Goal: Task Accomplishment & Management: Manage account settings

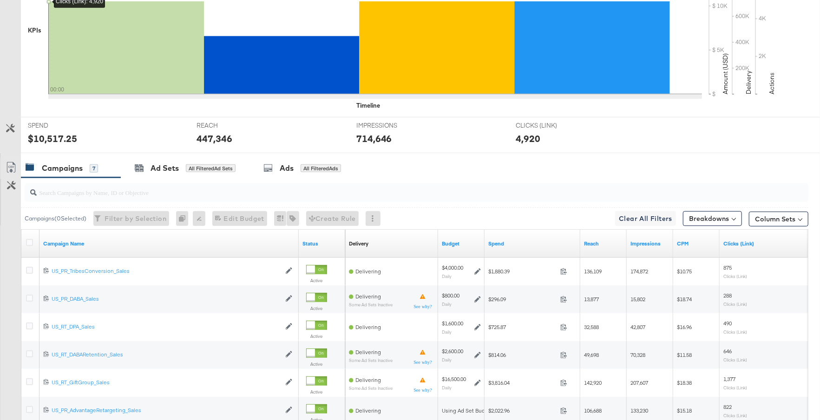
scroll to position [435, 0]
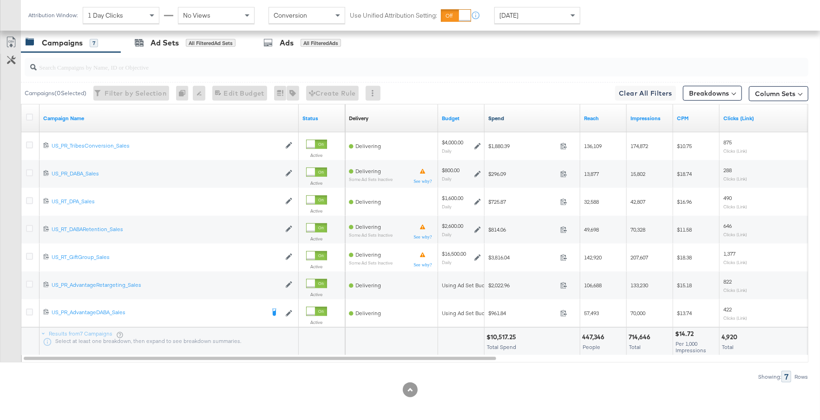
click at [532, 115] on link "Spend" at bounding box center [532, 118] width 88 height 7
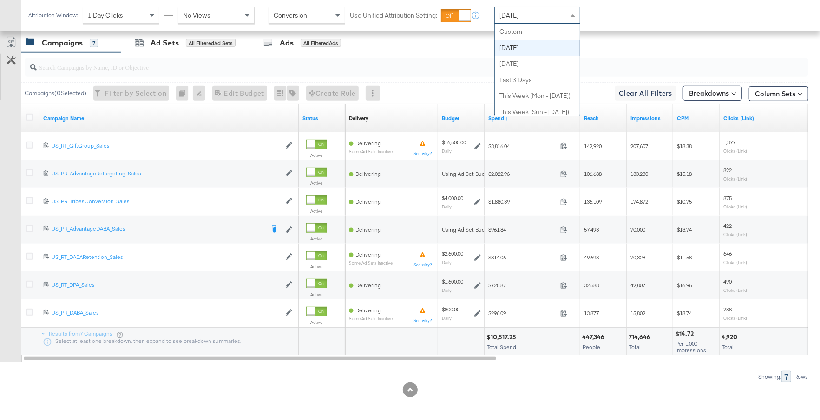
click at [555, 18] on div "[DATE]" at bounding box center [537, 15] width 85 height 16
click at [557, 18] on div "[DATE]" at bounding box center [537, 15] width 85 height 16
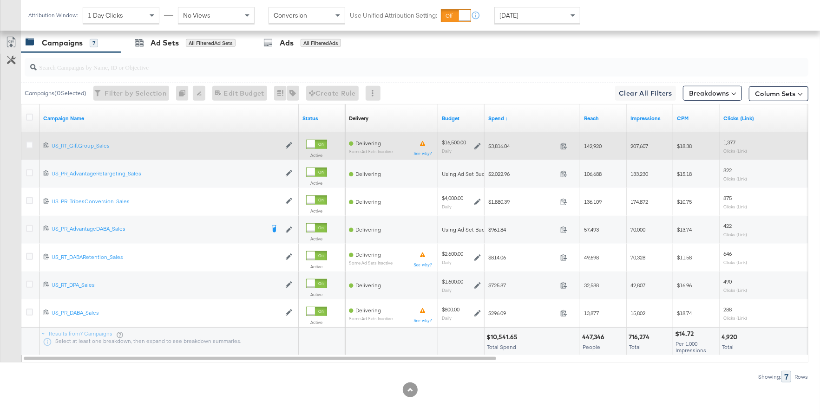
click at [477, 143] on icon at bounding box center [477, 146] width 7 height 7
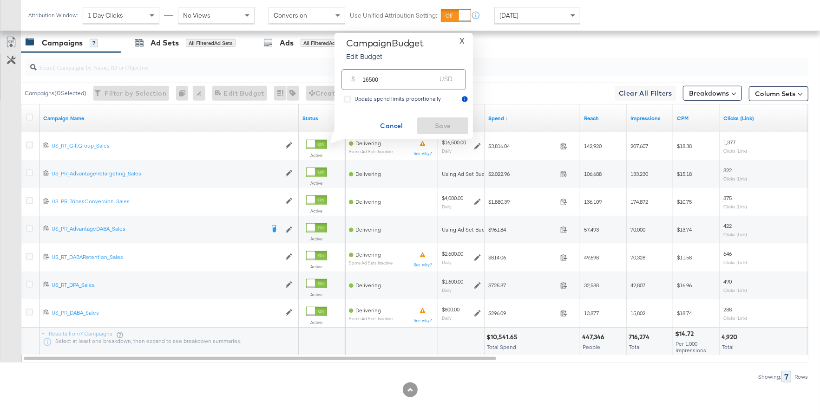
click at [380, 86] on input "16500" at bounding box center [398, 76] width 73 height 20
drag, startPoint x: 380, startPoint y: 86, endPoint x: 365, endPoint y: 85, distance: 15.4
click at [363, 85] on input "16500" at bounding box center [398, 76] width 73 height 20
type input "20000"
click at [433, 124] on span "Save" at bounding box center [443, 126] width 44 height 12
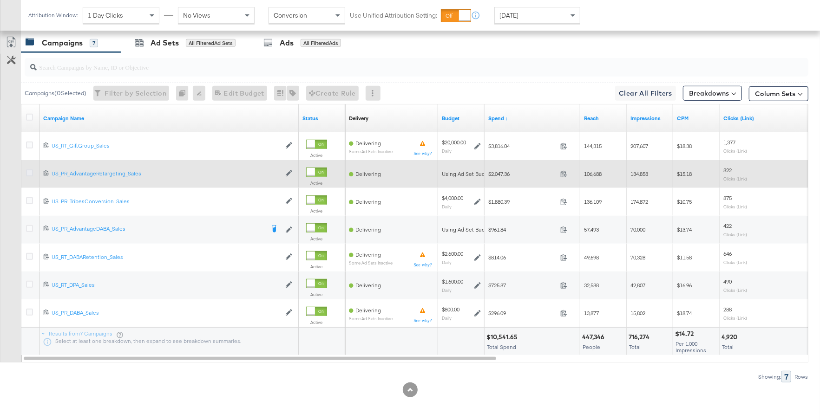
click at [30, 170] on icon at bounding box center [29, 173] width 7 height 7
click at [0, 0] on input "checkbox" at bounding box center [0, 0] width 0 height 0
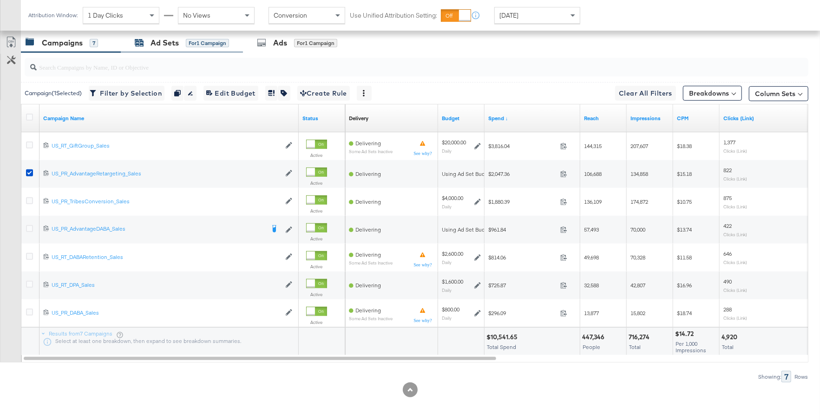
click at [172, 38] on div "Ad Sets" at bounding box center [164, 43] width 28 height 11
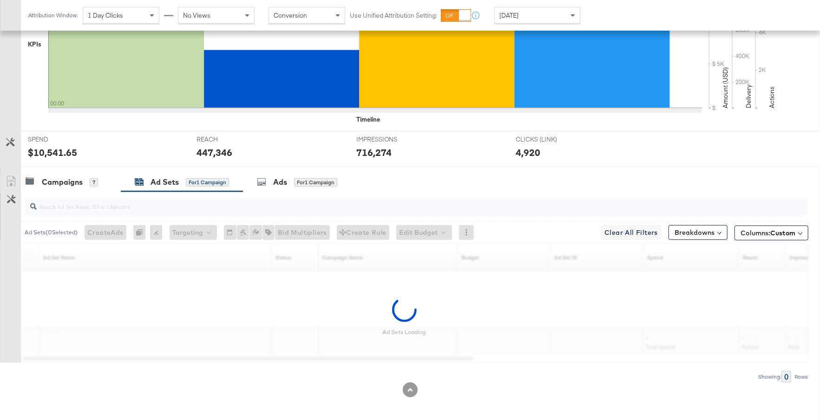
scroll to position [268, 0]
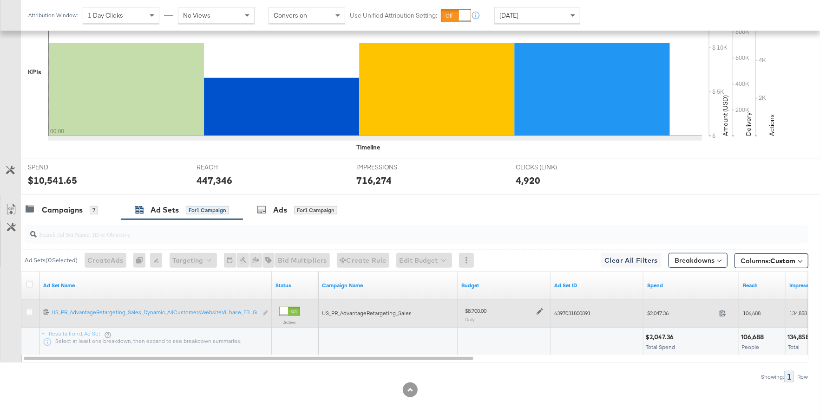
click at [537, 308] on icon at bounding box center [539, 311] width 7 height 7
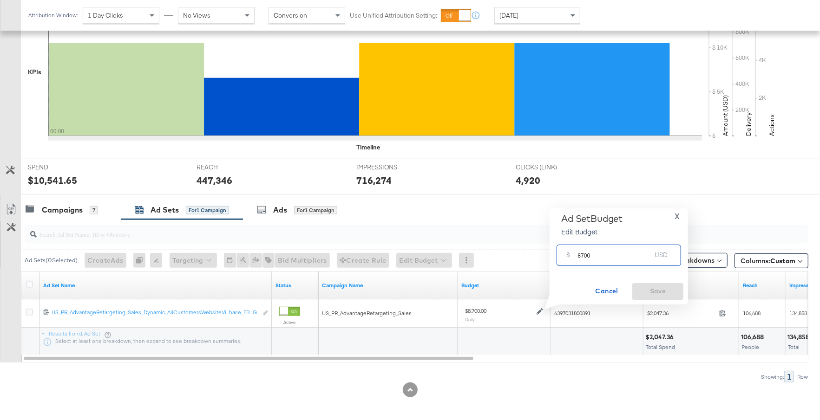
drag, startPoint x: 600, startPoint y: 258, endPoint x: 574, endPoint y: 258, distance: 26.0
click at [574, 258] on div "$ 8700 USD" at bounding box center [618, 255] width 124 height 21
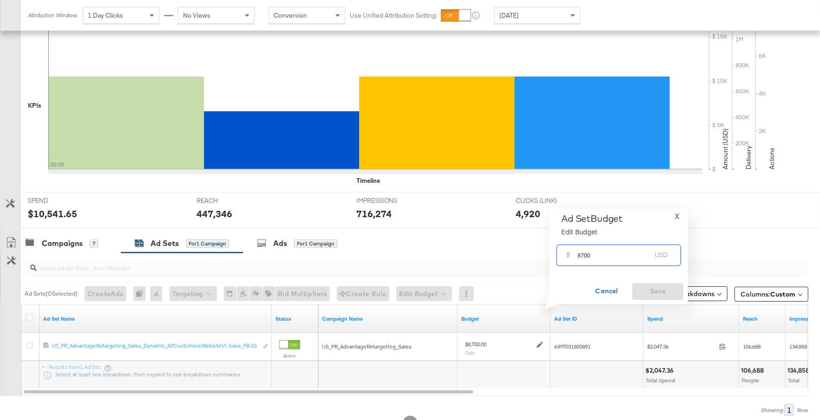
scroll to position [238, 0]
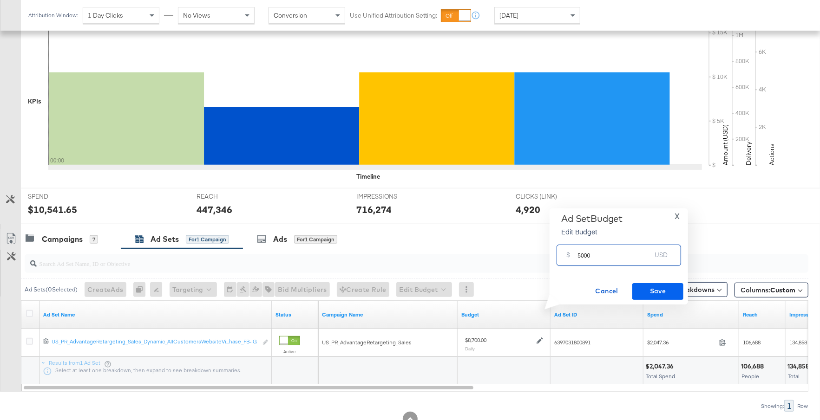
type input "5000"
click at [655, 288] on span "Save" at bounding box center [658, 292] width 44 height 12
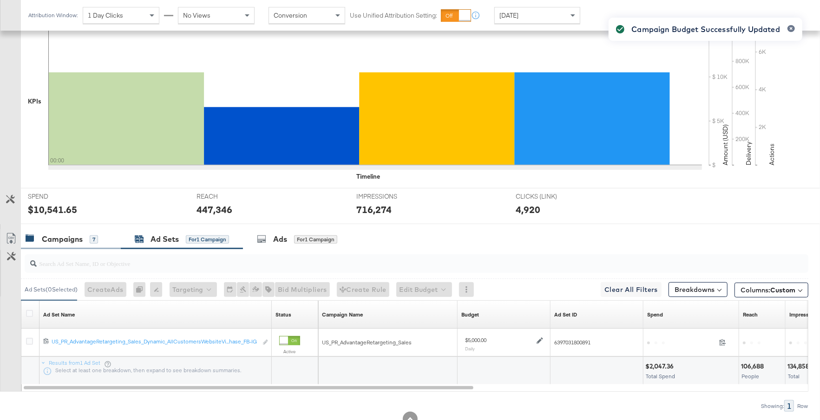
click at [88, 239] on div "Campaigns 7" at bounding box center [62, 239] width 72 height 11
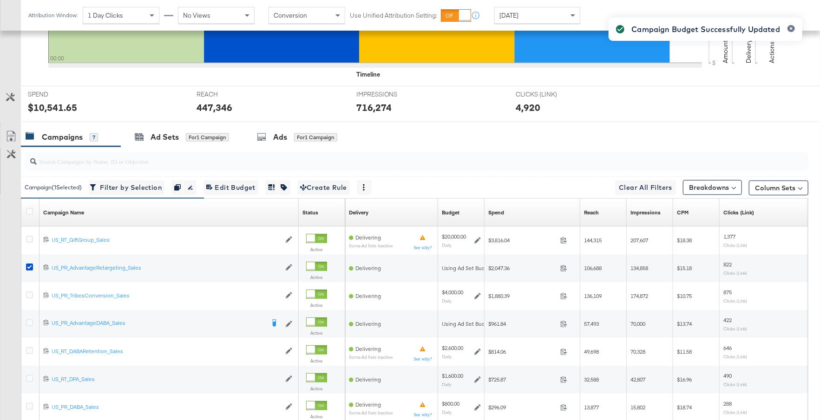
scroll to position [376, 0]
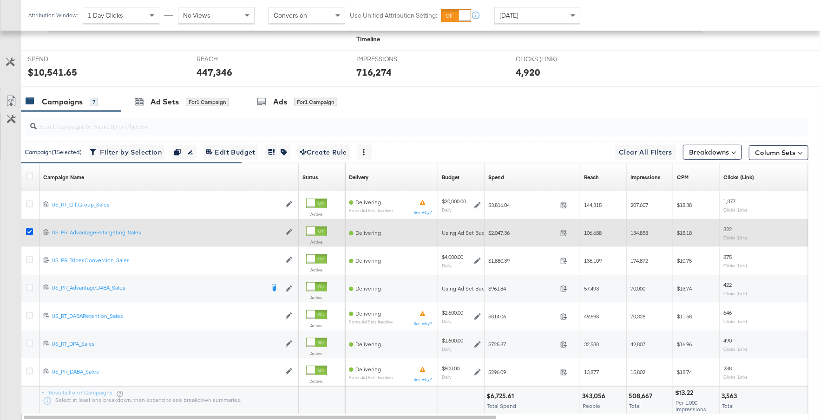
click at [28, 229] on icon at bounding box center [29, 232] width 7 height 7
click at [0, 0] on input "checkbox" at bounding box center [0, 0] width 0 height 0
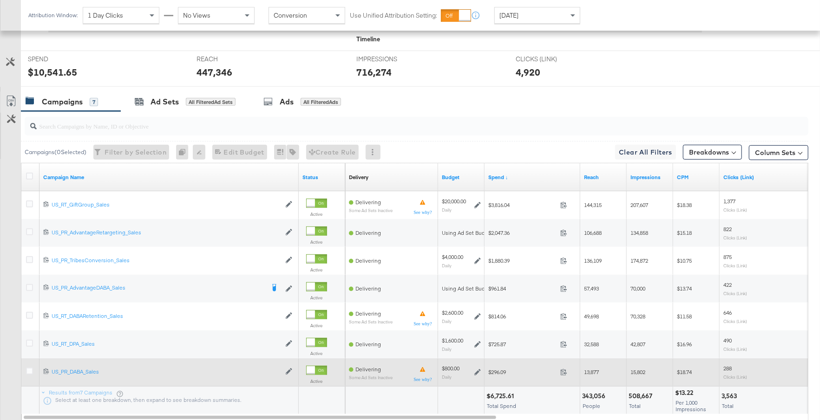
click at [478, 370] on icon at bounding box center [477, 372] width 7 height 7
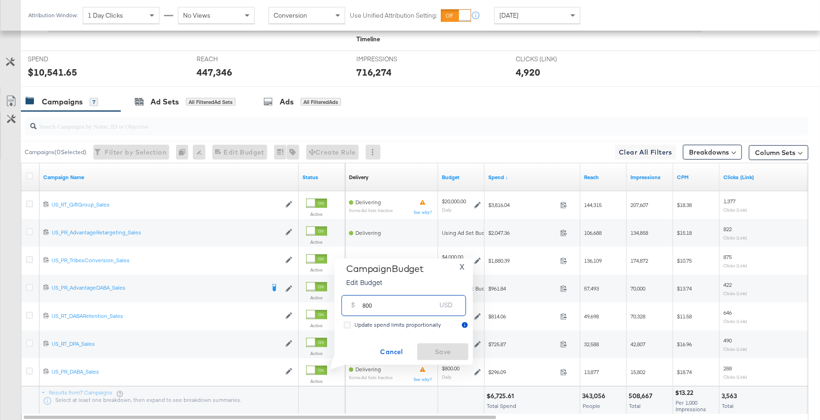
drag, startPoint x: 382, startPoint y: 307, endPoint x: 349, endPoint y: 304, distance: 33.1
click at [349, 304] on div "$ 800 USD" at bounding box center [403, 305] width 124 height 21
type input "1400"
click at [431, 356] on span "Save" at bounding box center [443, 352] width 44 height 12
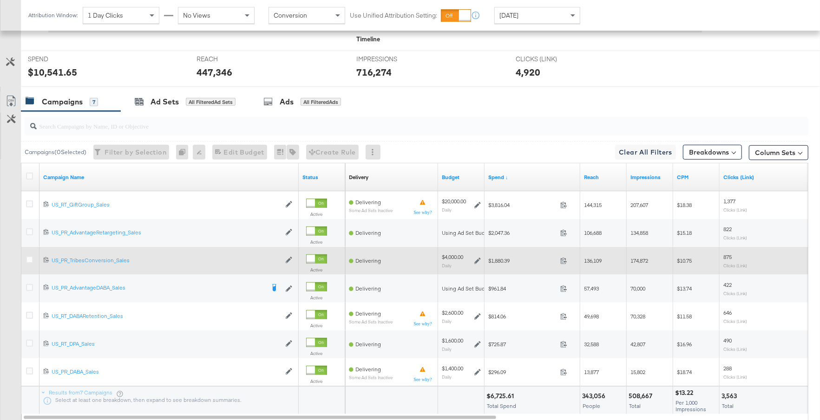
click at [477, 259] on icon at bounding box center [477, 261] width 7 height 7
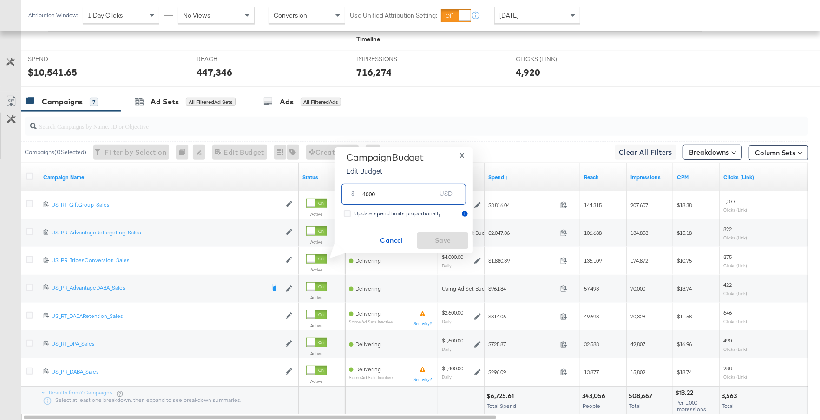
drag, startPoint x: 378, startPoint y: 197, endPoint x: 359, endPoint y: 197, distance: 18.6
click at [359, 197] on div "$ 4000 USD" at bounding box center [403, 194] width 124 height 21
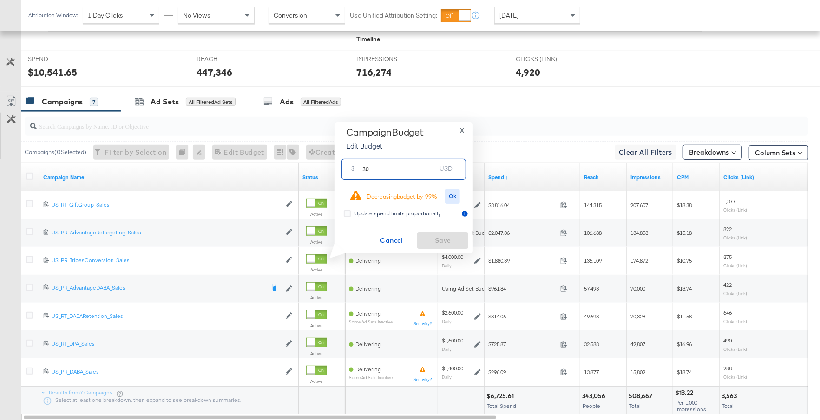
type input "3"
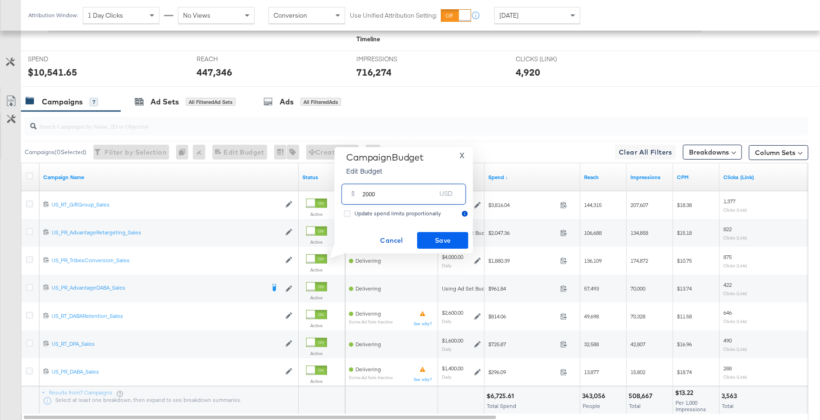
type input "2000"
click at [450, 239] on span "Save" at bounding box center [443, 241] width 44 height 12
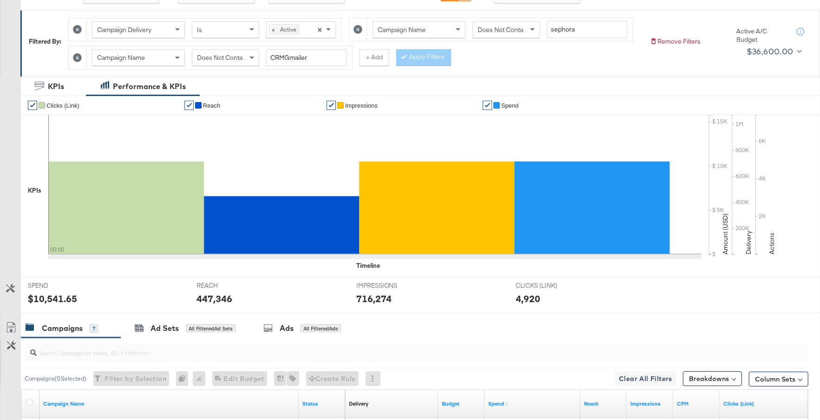
scroll to position [0, 0]
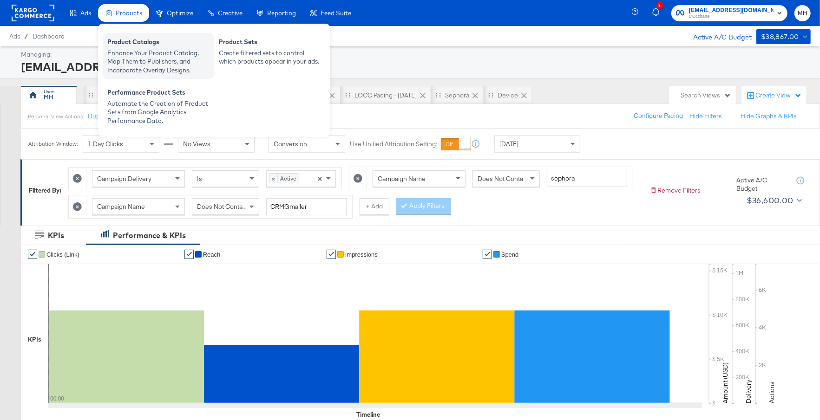
click at [131, 44] on div "Product Catalogs" at bounding box center [158, 43] width 102 height 11
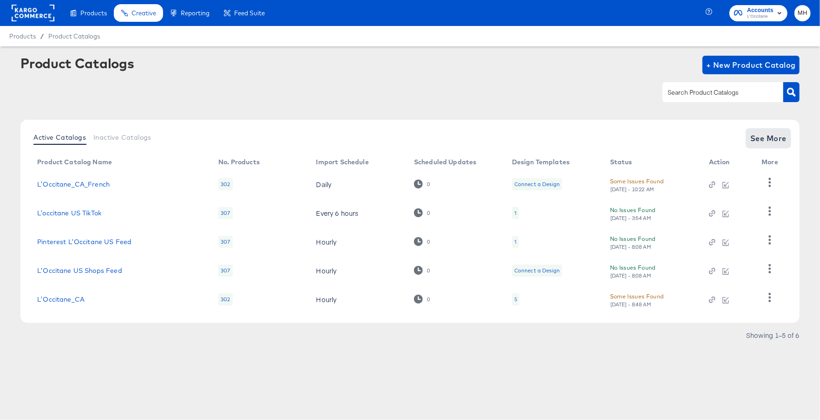
click at [770, 133] on span "See More" at bounding box center [768, 138] width 36 height 13
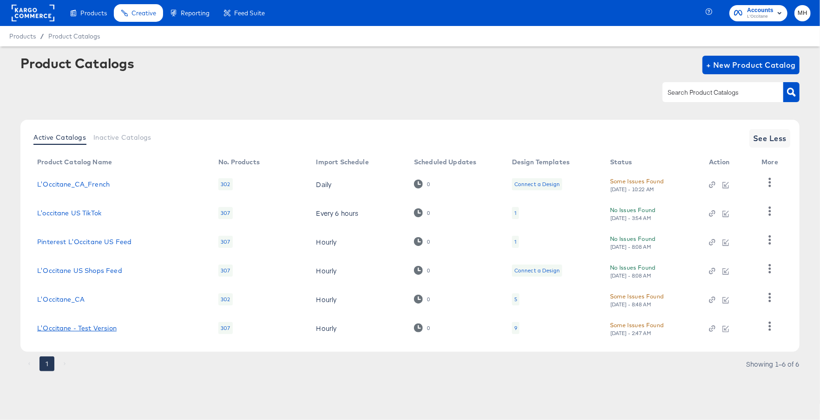
click at [85, 329] on link "L'Occitane - Test Version" at bounding box center [76, 328] width 79 height 7
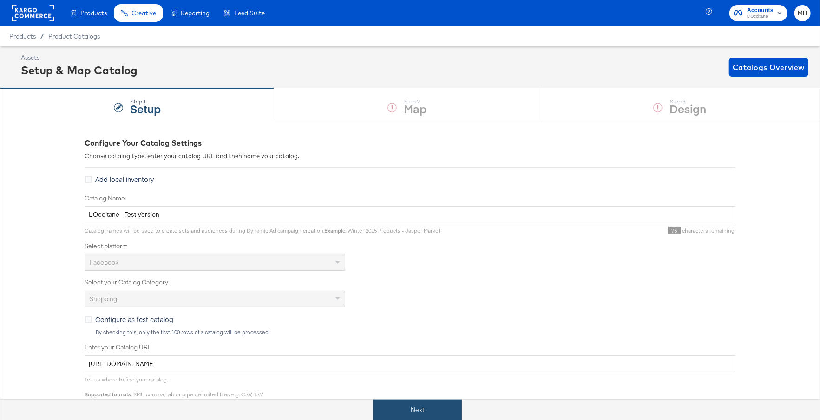
click at [416, 402] on button "Next" at bounding box center [417, 410] width 89 height 21
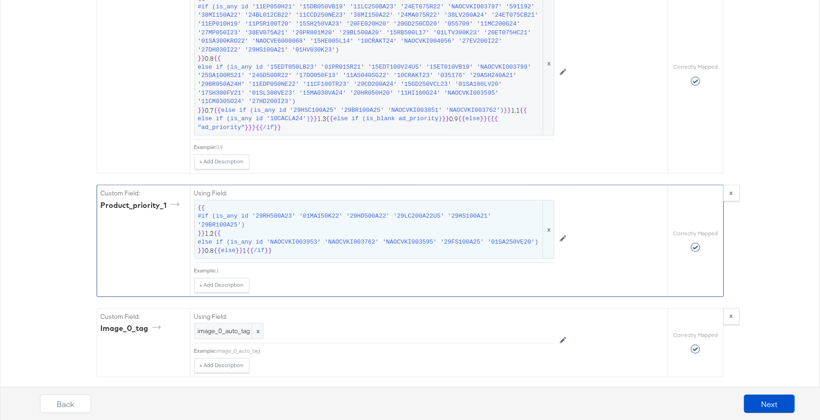
scroll to position [2982, 0]
